Goal: Information Seeking & Learning: Learn about a topic

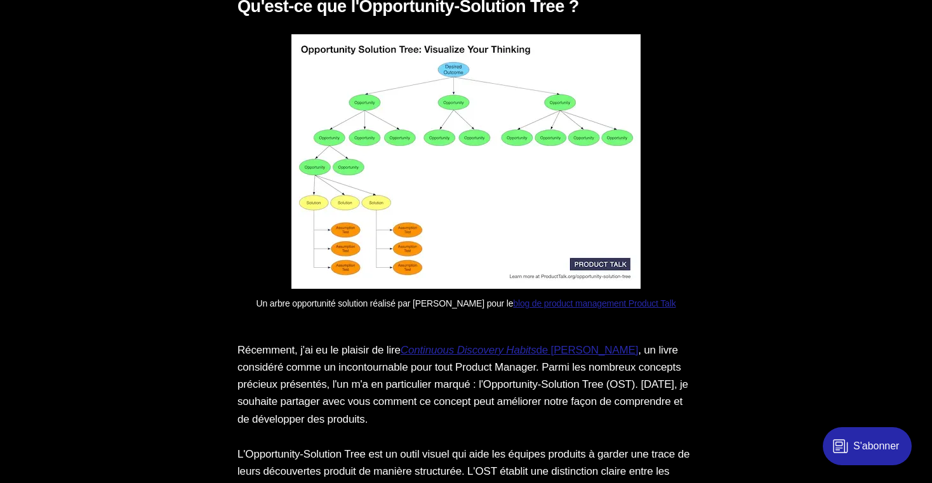
scroll to position [2251, 0]
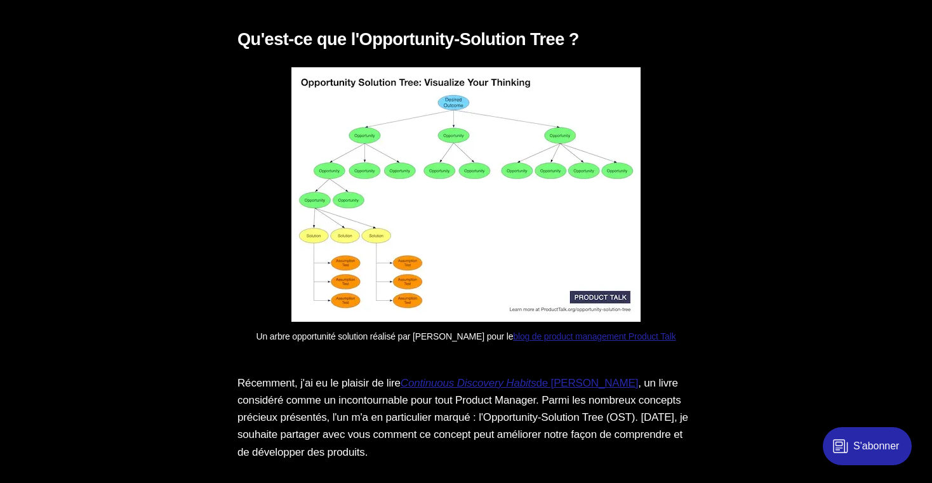
click at [442, 305] on img at bounding box center [465, 194] width 349 height 254
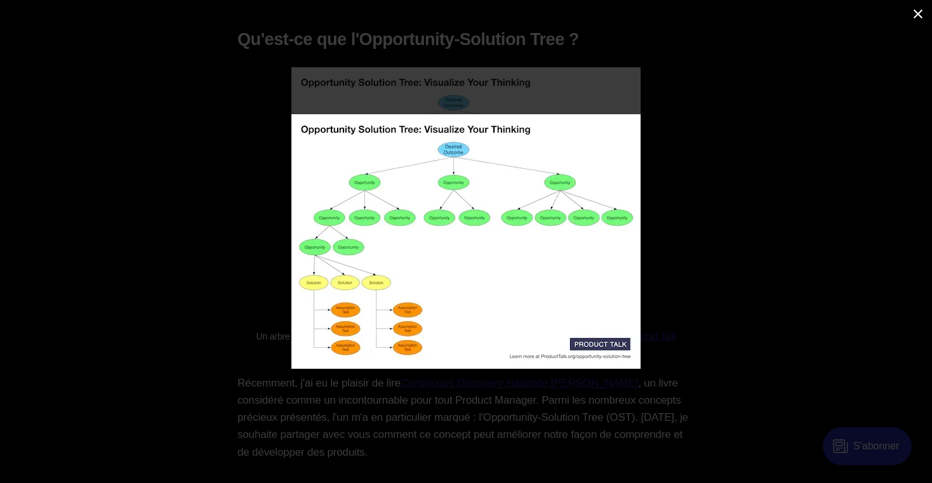
click at [213, 233] on div at bounding box center [466, 241] width 932 height 483
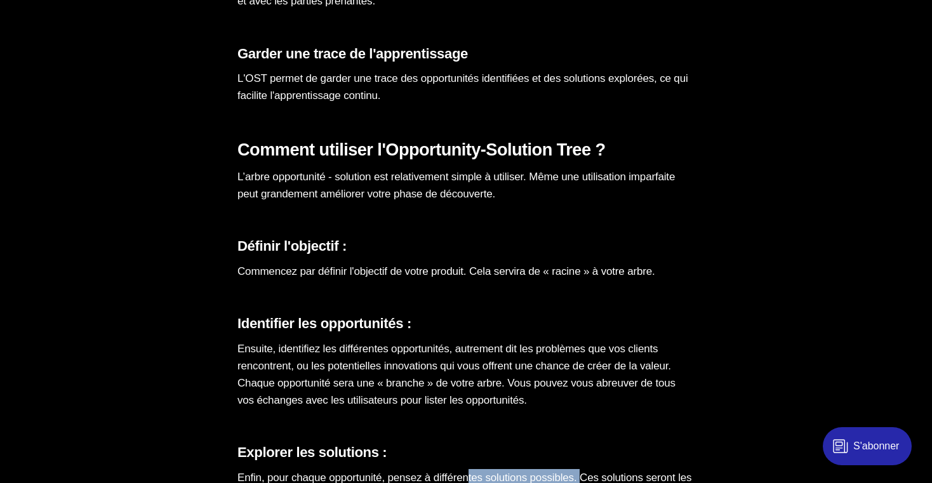
scroll to position [3293, 0]
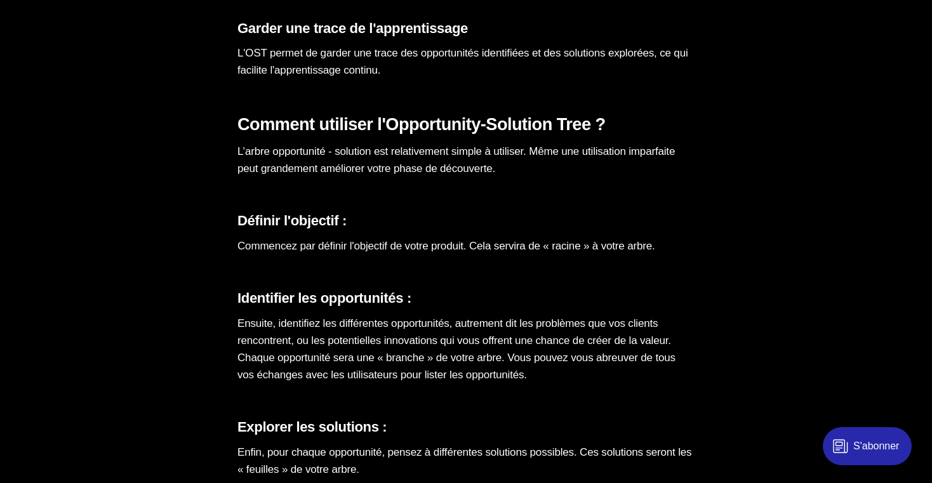
click at [295, 254] on p "Commencez par définir l'objectif de votre produit. Cela servira de « racine » à…" at bounding box center [465, 245] width 457 height 17
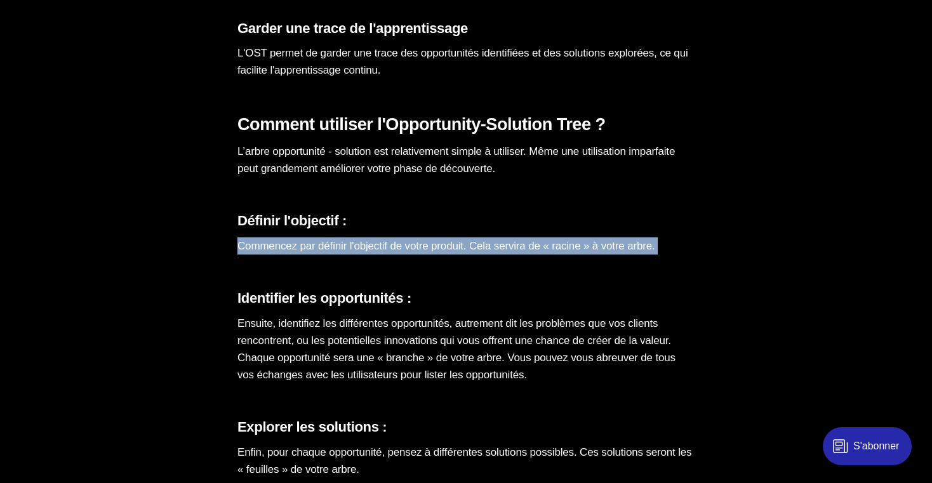
click at [295, 254] on p "Commencez par définir l'objectif de votre produit. Cela servira de « racine » à…" at bounding box center [465, 245] width 457 height 17
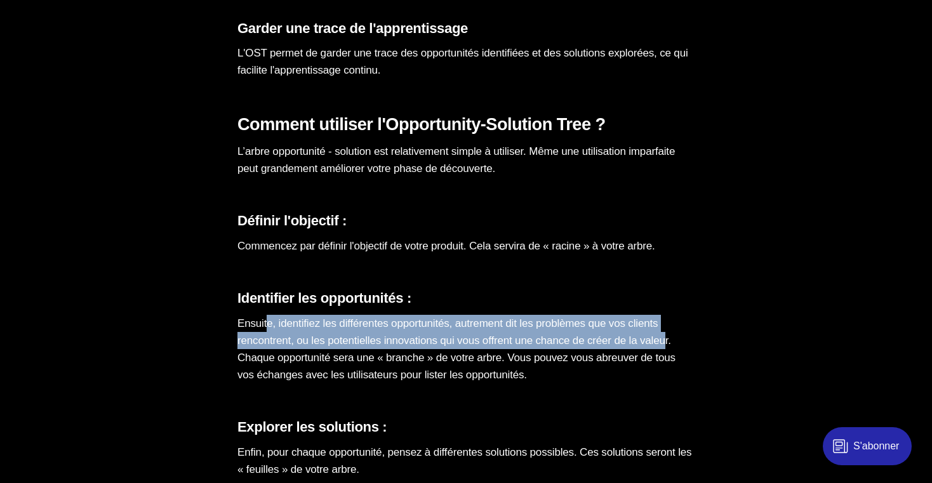
drag, startPoint x: 270, startPoint y: 334, endPoint x: 264, endPoint y: 377, distance: 43.5
click at [264, 377] on p "Ensuite, identifiez les différentes opportunités, autrement dit les problèmes q…" at bounding box center [465, 349] width 457 height 69
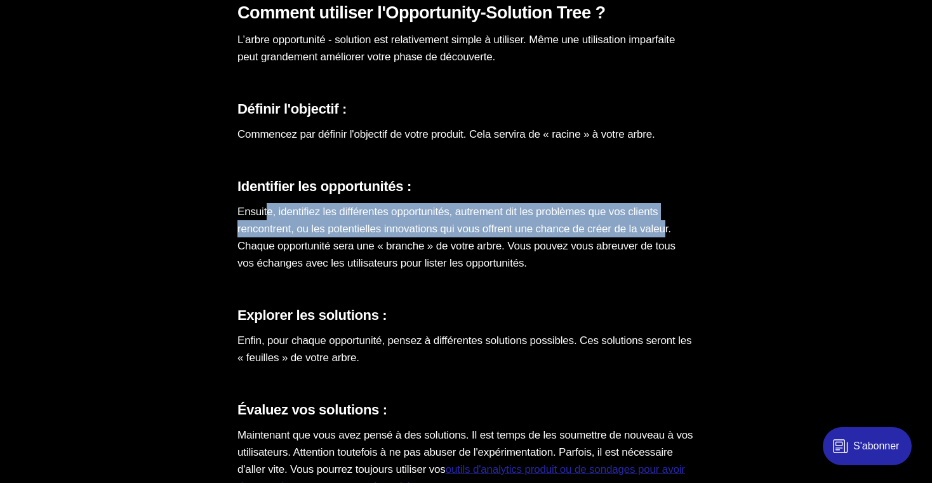
scroll to position [3408, 0]
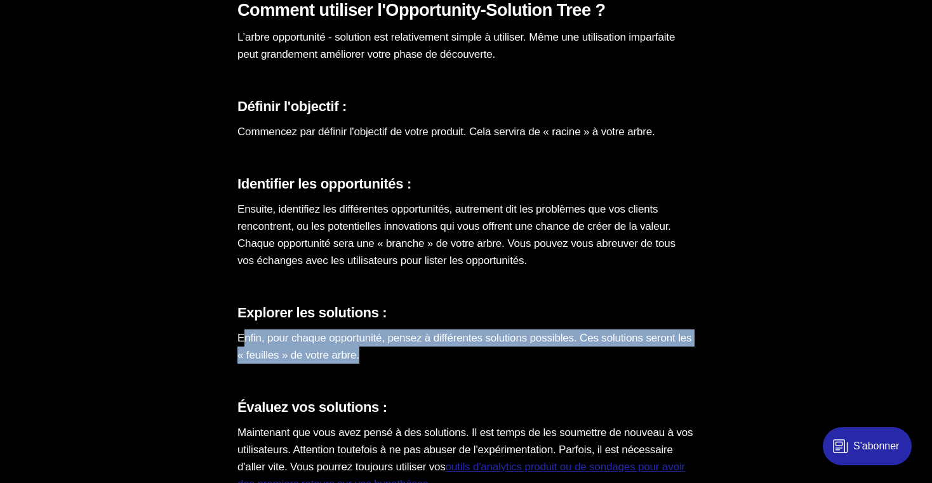
drag, startPoint x: 246, startPoint y: 357, endPoint x: 434, endPoint y: 366, distance: 188.0
click at [434, 364] on p "Enfin, pour chaque opportunité, pensez à différentes solutions possibles. Ces s…" at bounding box center [465, 346] width 457 height 34
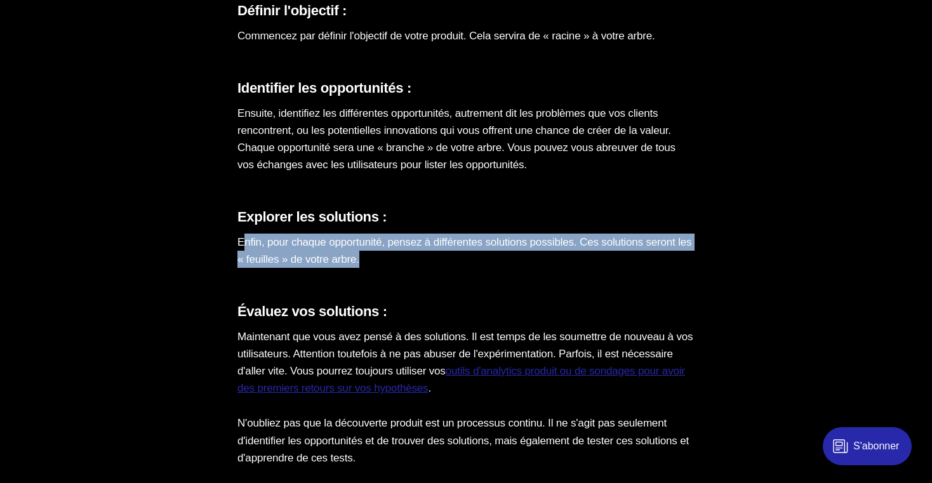
scroll to position [3505, 0]
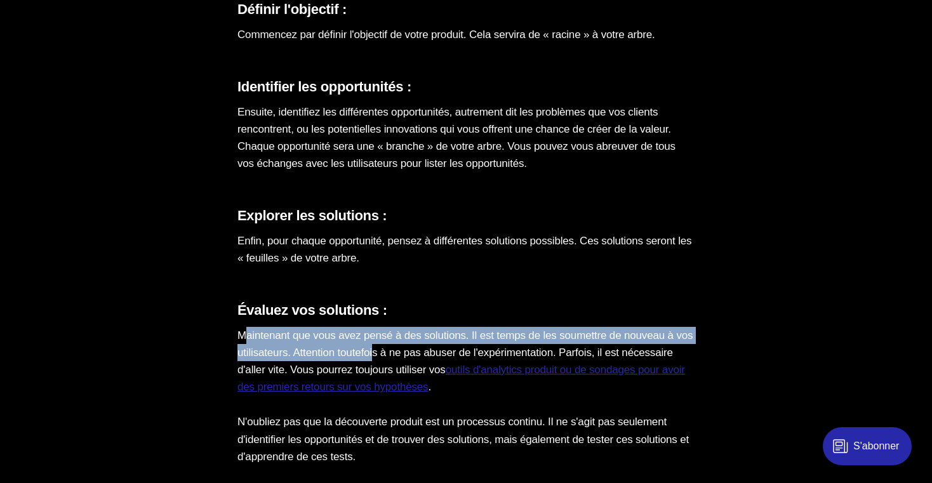
drag, startPoint x: 242, startPoint y: 355, endPoint x: 412, endPoint y: 366, distance: 171.0
click at [412, 366] on p "Maintenant que vous avez pensé à des solutions. Il est temps de les soumettre d…" at bounding box center [465, 361] width 457 height 69
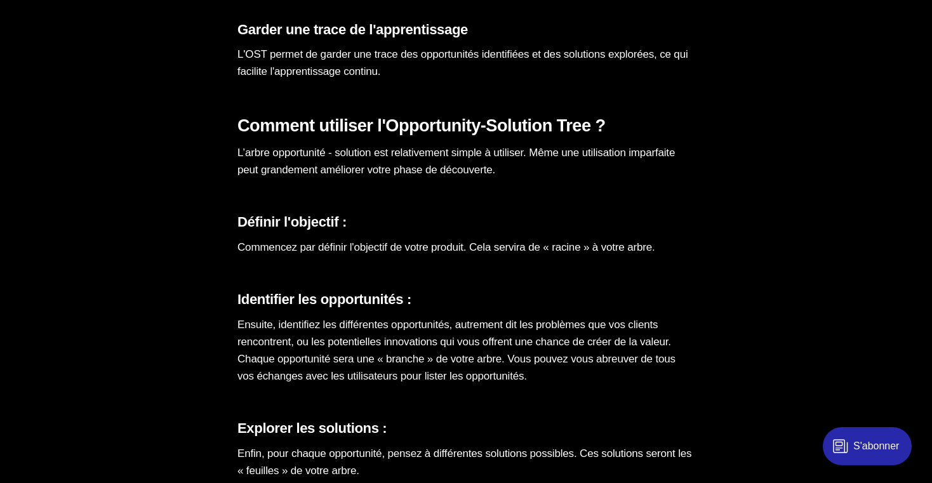
scroll to position [3413, 0]
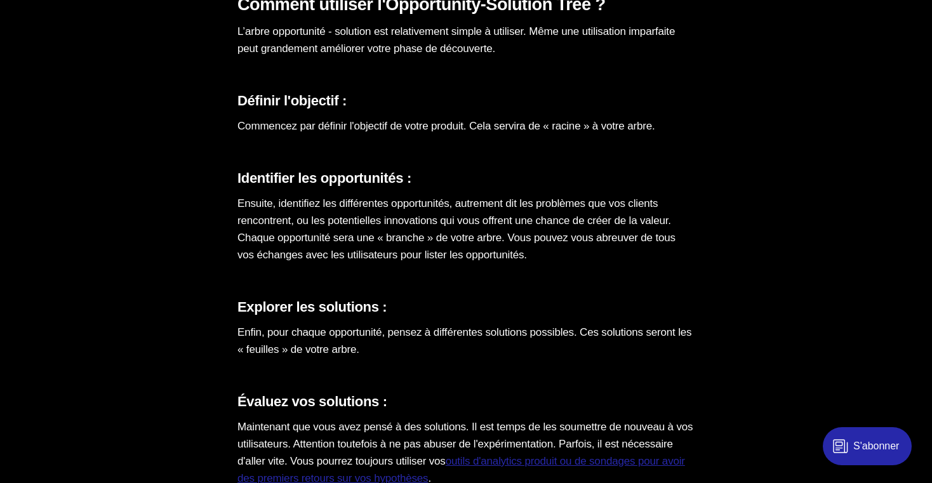
click at [255, 225] on p "Ensuite, identifiez les différentes opportunités, autrement dit les problèmes q…" at bounding box center [465, 229] width 457 height 69
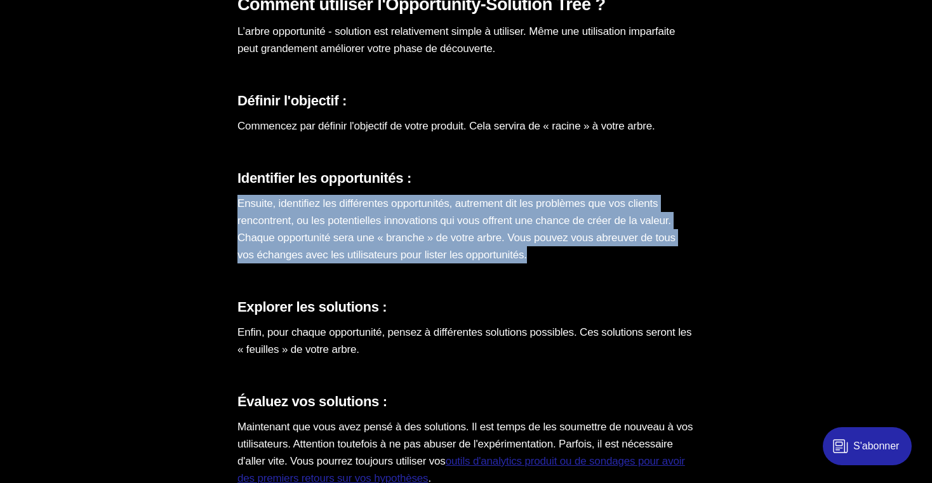
drag, startPoint x: 236, startPoint y: 221, endPoint x: 646, endPoint y: 270, distance: 412.8
